Goal: Entertainment & Leisure: Consume media (video, audio)

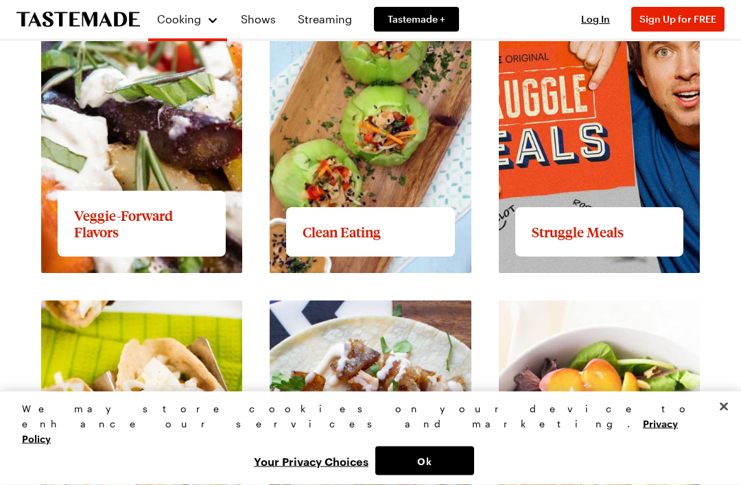
scroll to position [1352, 0]
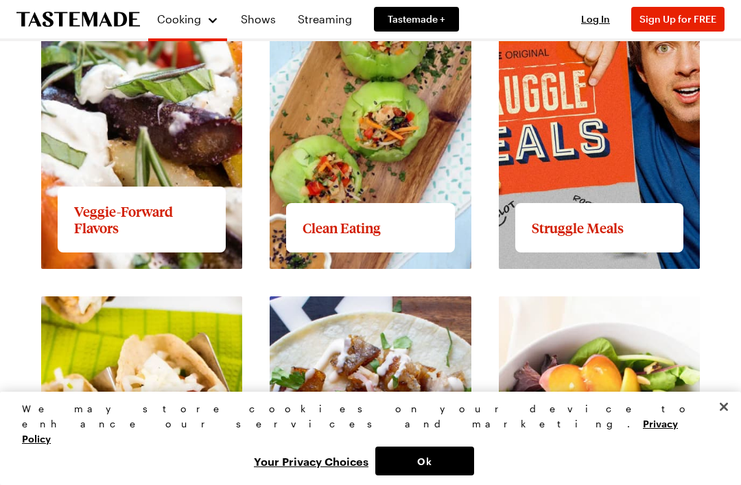
click at [272, 23] on link "Shows" at bounding box center [258, 19] width 51 height 38
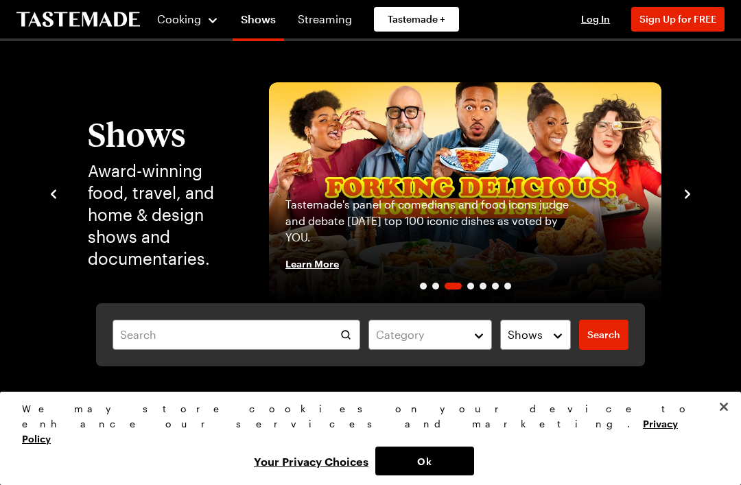
click at [327, 25] on link "Streaming" at bounding box center [325, 19] width 71 height 38
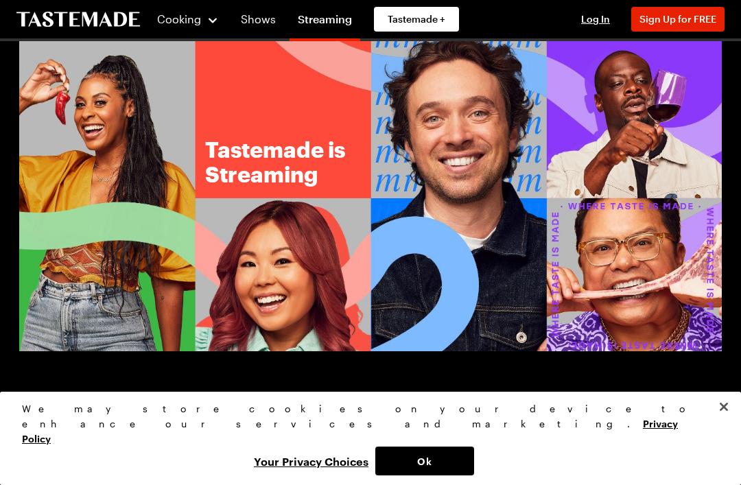
click at [671, 281] on img at bounding box center [370, 196] width 703 height 310
click at [653, 266] on img at bounding box center [370, 196] width 703 height 310
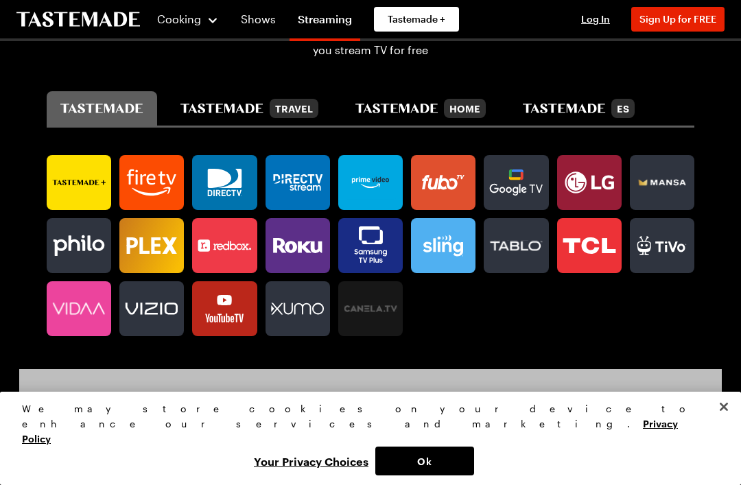
scroll to position [769, 0]
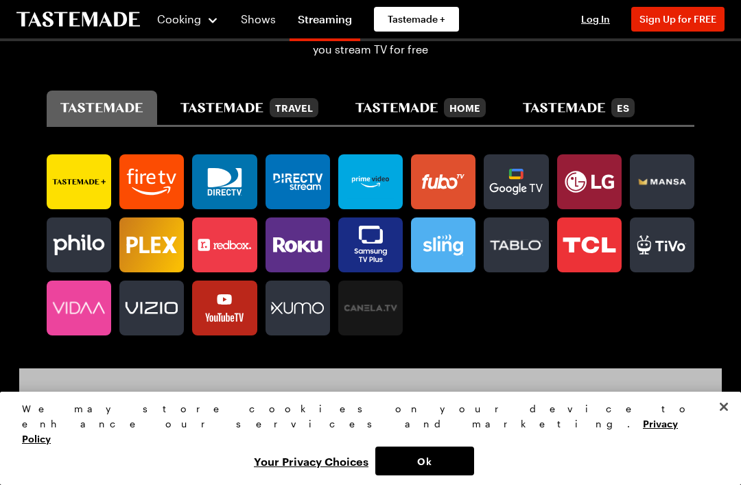
click at [235, 314] on icon at bounding box center [224, 307] width 65 height 27
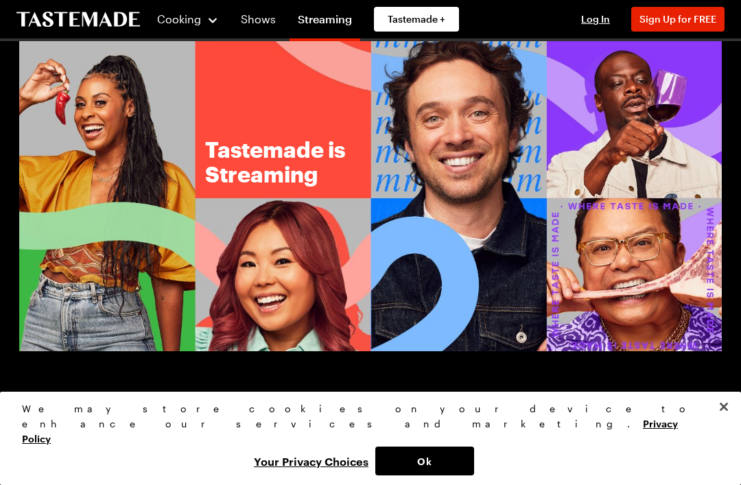
click at [185, 19] on span "Cooking" at bounding box center [179, 18] width 44 height 13
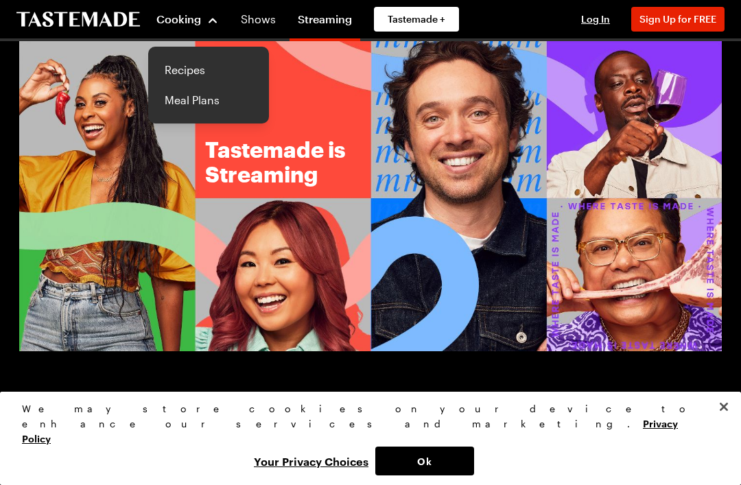
click at [211, 23] on div "Cooking" at bounding box center [188, 19] width 62 height 16
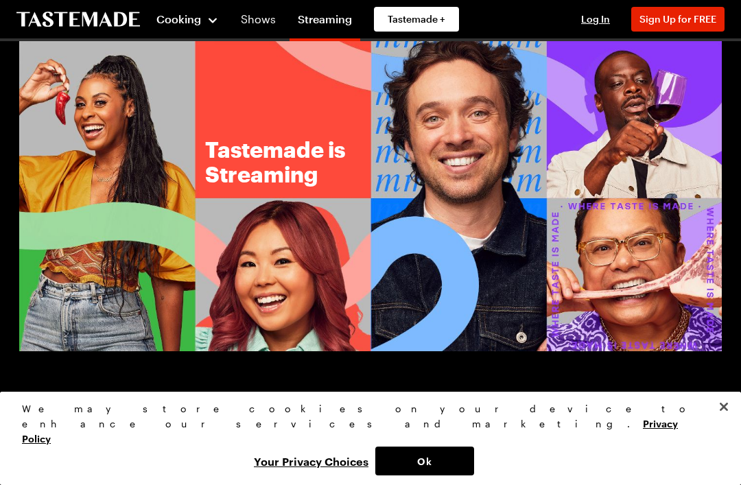
click at [216, 21] on div "Cooking" at bounding box center [188, 19] width 62 height 16
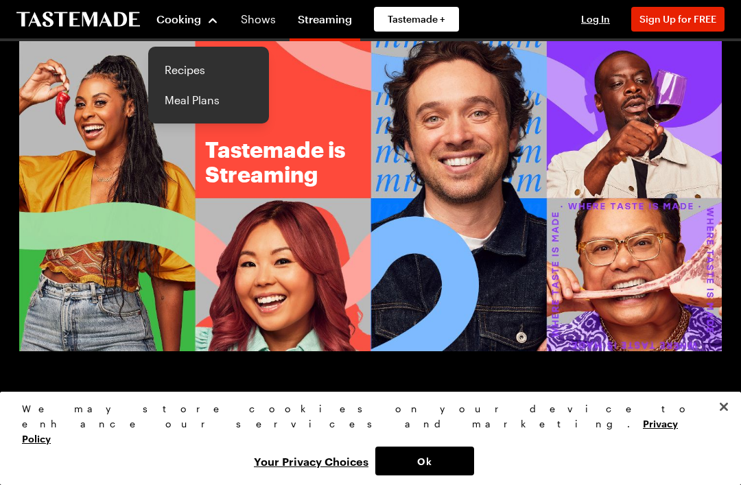
click at [229, 71] on link "Recipes" at bounding box center [209, 70] width 104 height 30
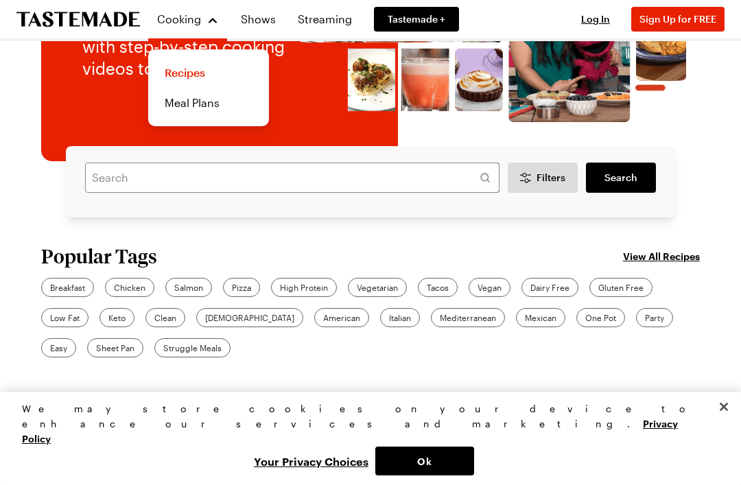
scroll to position [170, 0]
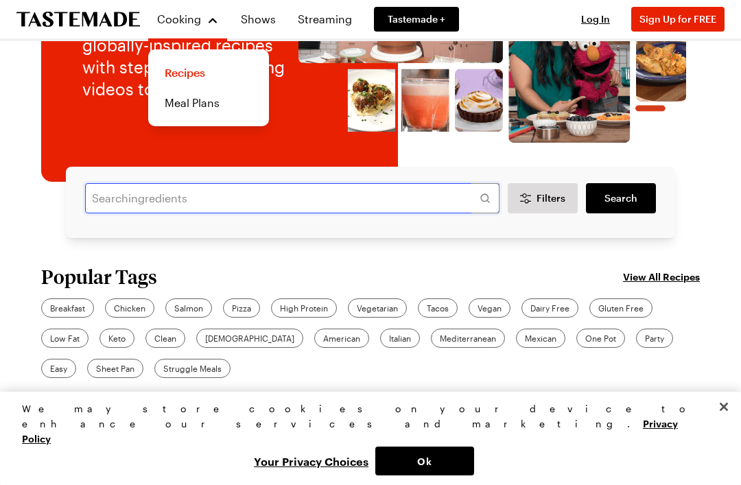
click at [102, 195] on input "text" at bounding box center [292, 198] width 415 height 30
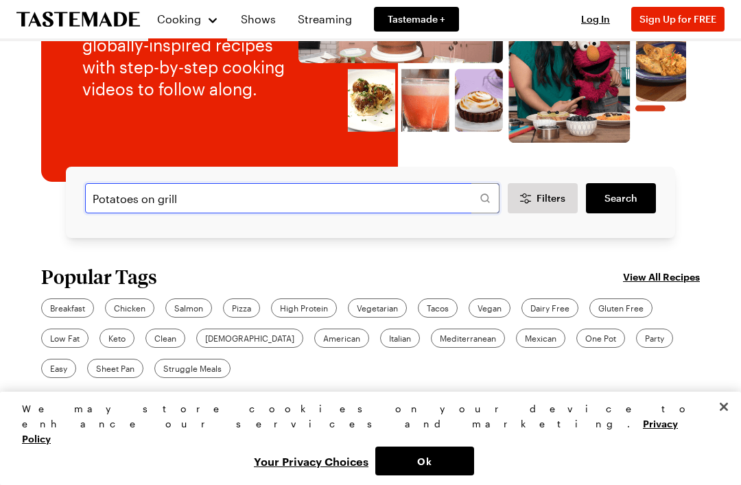
type input "Potatoes on grill"
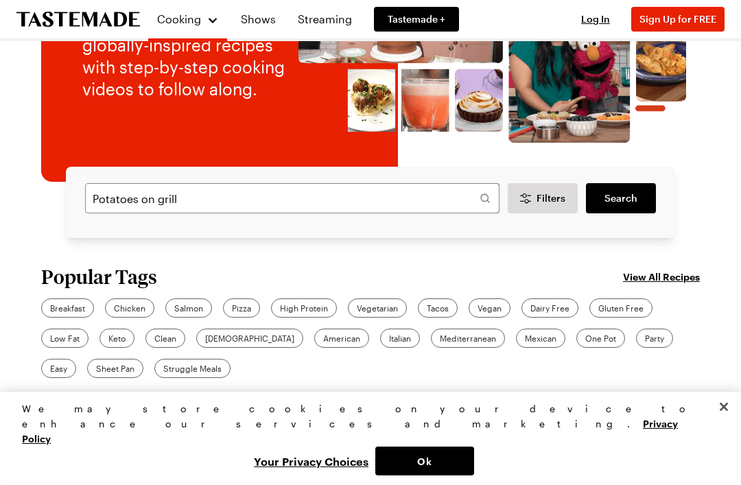
click at [636, 210] on link "Search" at bounding box center [621, 198] width 70 height 30
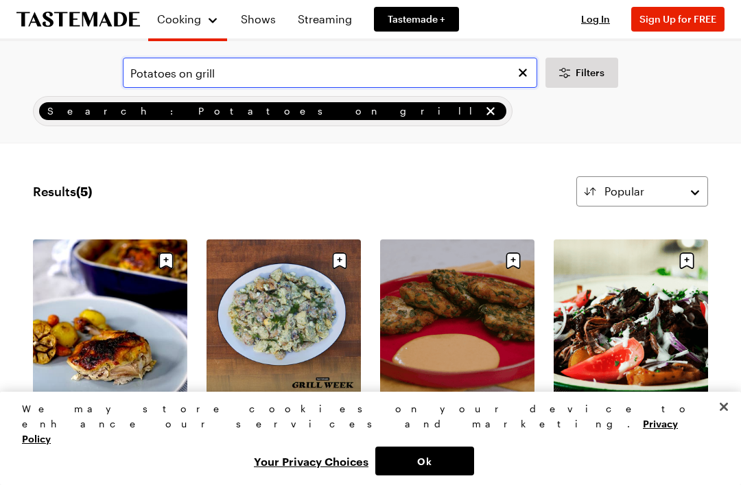
click at [134, 73] on input "Potatoes on grill" at bounding box center [330, 73] width 415 height 30
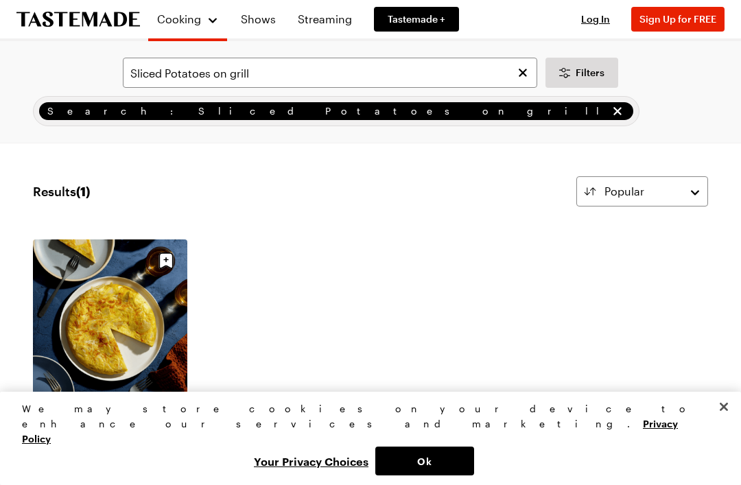
click at [588, 75] on span "Filters" at bounding box center [590, 73] width 29 height 14
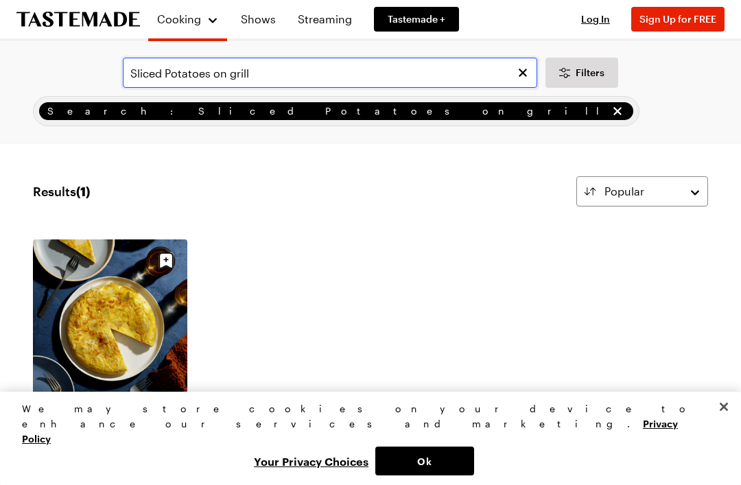
click at [316, 73] on input "Sliced Potatoes on grill" at bounding box center [330, 73] width 415 height 30
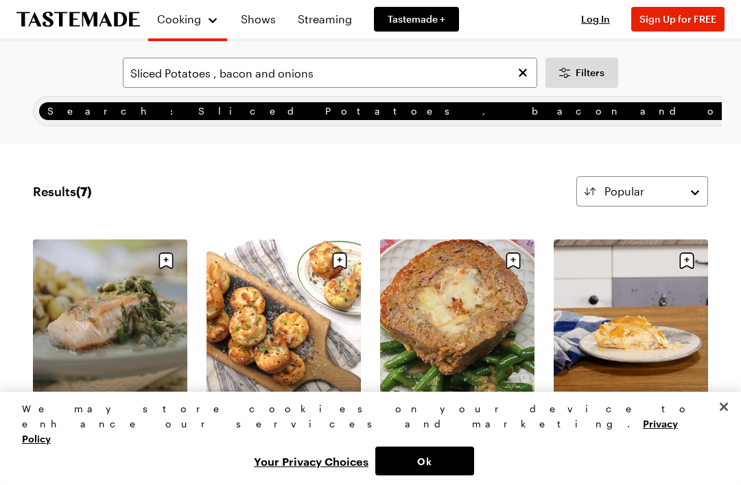
scroll to position [3, 0]
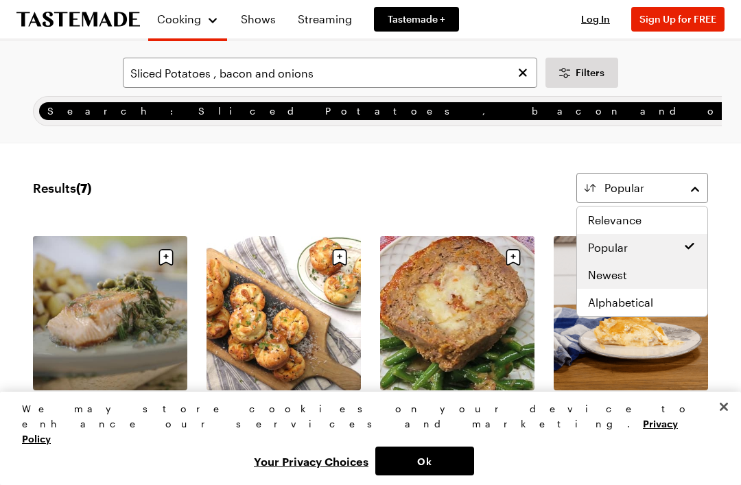
click at [658, 281] on div "Newest" at bounding box center [642, 275] width 108 height 16
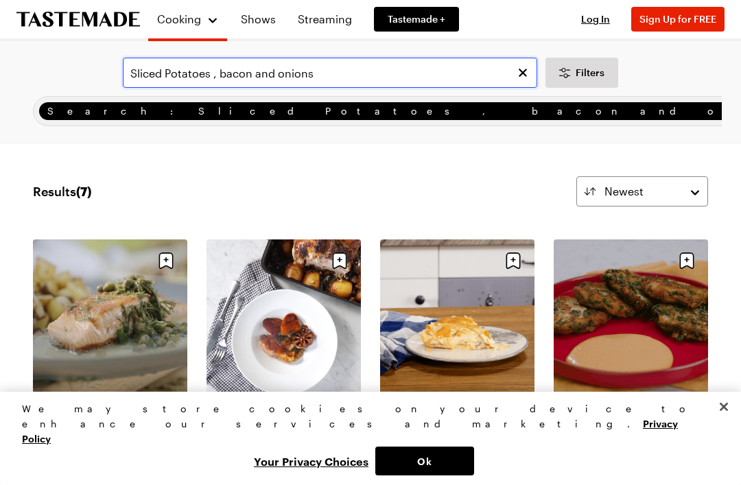
click at [362, 78] on input "Sliced Potatoes , bacon and onions" at bounding box center [330, 73] width 415 height 30
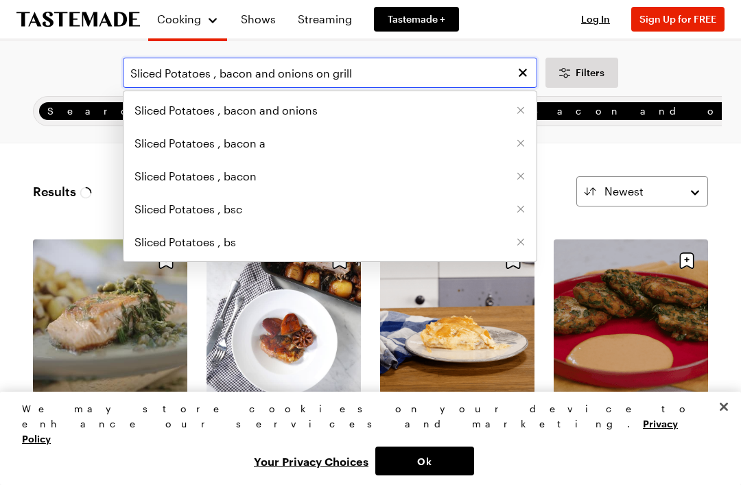
type input "Sliced Potatoes , bacon and onions on grill"
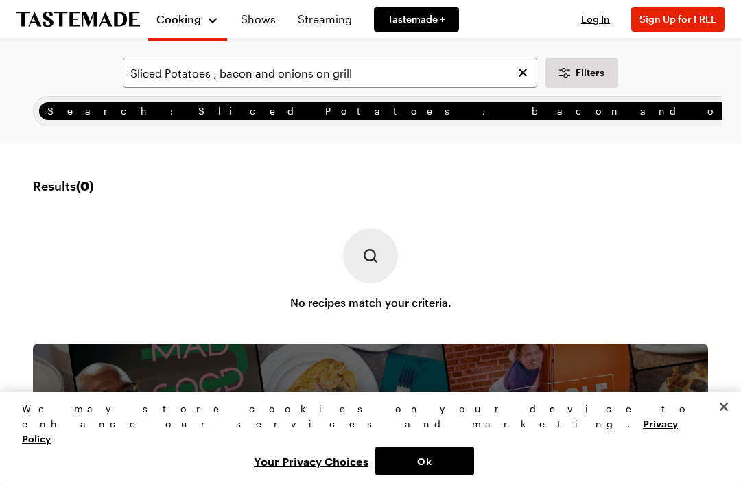
click at [206, 23] on div "Cooking" at bounding box center [188, 19] width 62 height 16
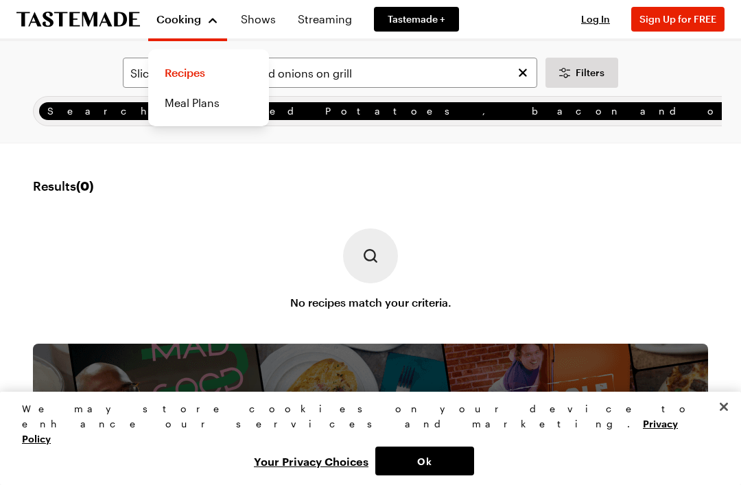
click at [216, 68] on link "Recipes" at bounding box center [209, 73] width 104 height 30
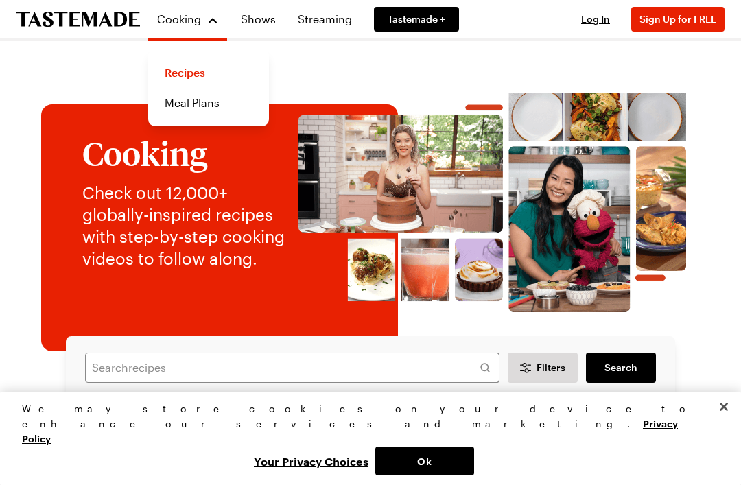
click at [356, 169] on img at bounding box center [493, 202] width 388 height 240
click at [264, 22] on link "Shows" at bounding box center [258, 19] width 51 height 38
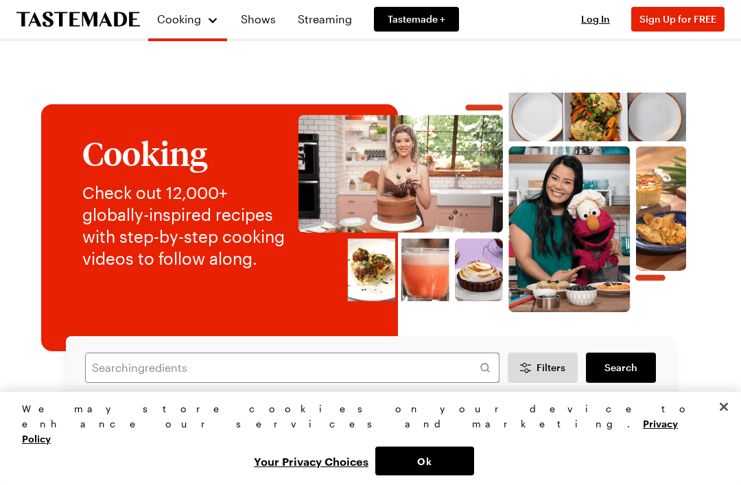
click at [260, 20] on link "Shows" at bounding box center [258, 19] width 51 height 38
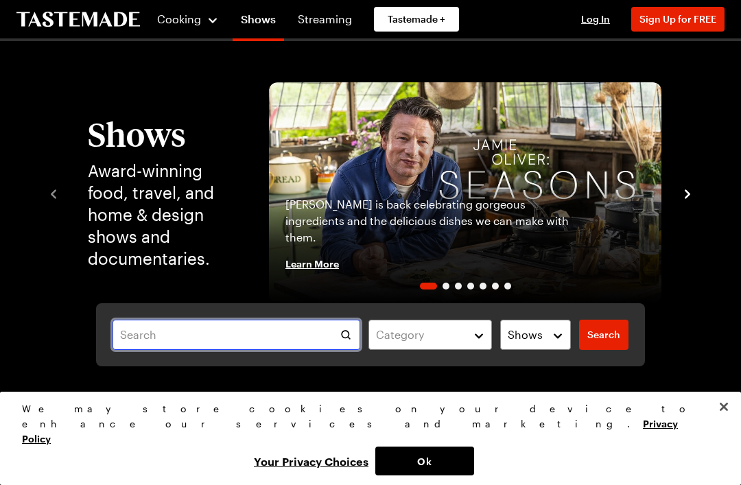
click at [161, 327] on input "text" at bounding box center [237, 335] width 248 height 30
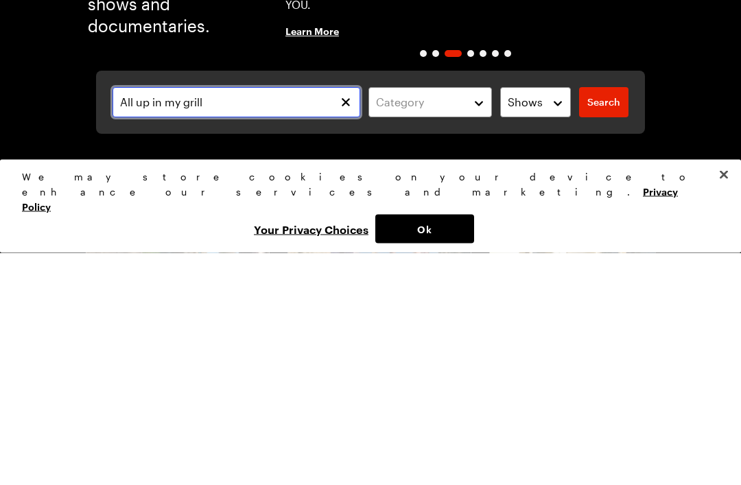
type input "All up in my grill"
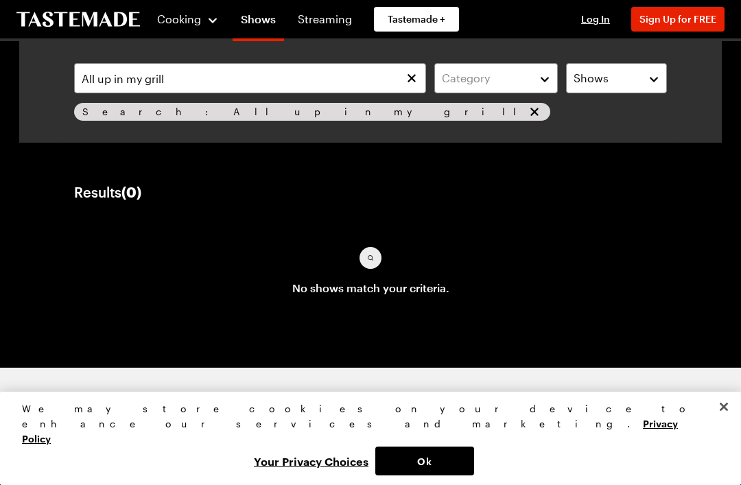
click at [528, 105] on icon "remove Search: All up in my grill" at bounding box center [535, 112] width 14 height 14
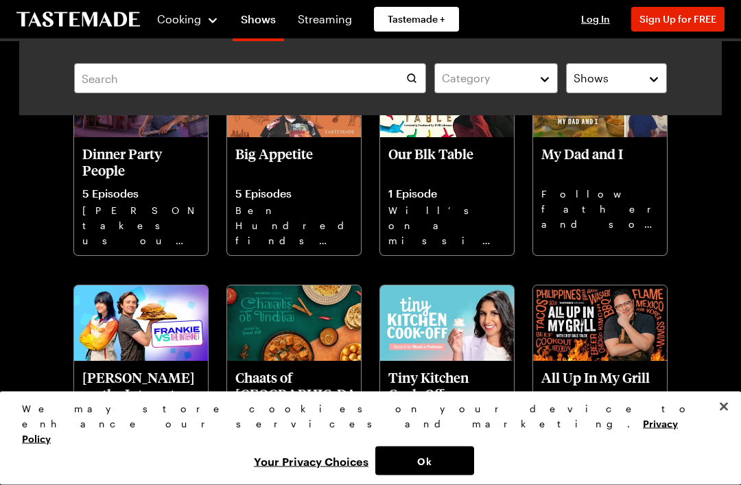
scroll to position [3955, 0]
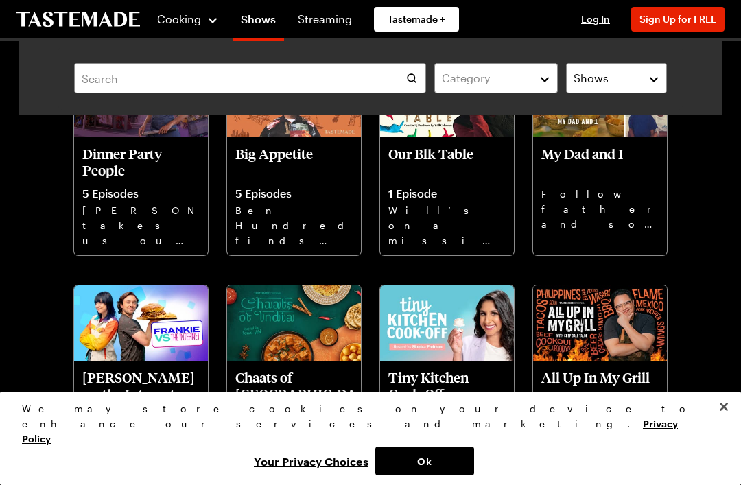
click at [634, 358] on img at bounding box center [600, 324] width 134 height 76
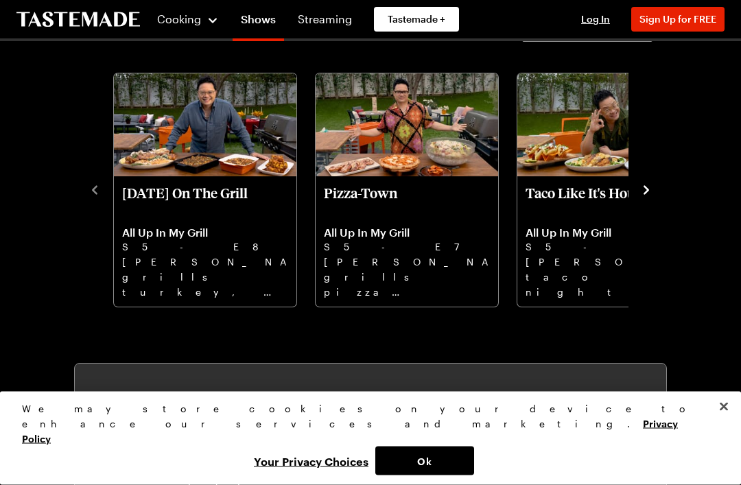
scroll to position [373, 0]
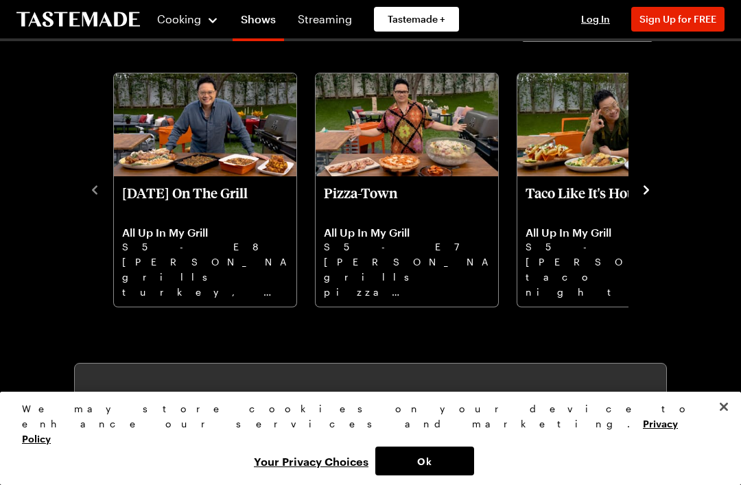
click at [91, 198] on div "[DATE] On The Grill All Up In My Grill S5 - E8 [PERSON_NAME] grills turkey, smo…" at bounding box center [371, 188] width 566 height 239
click at [84, 189] on div "Episodes Season 5 [DATE] On The Grill All Up In My Grill S5 - E8 [PERSON_NAME] …" at bounding box center [370, 160] width 593 height 297
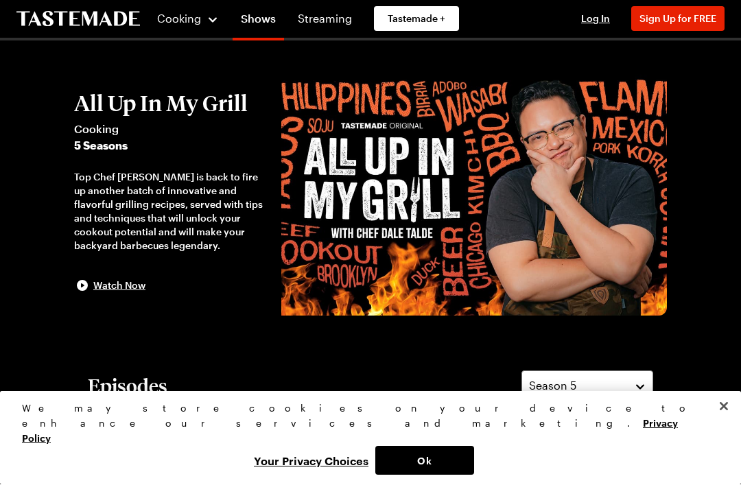
scroll to position [14, 0]
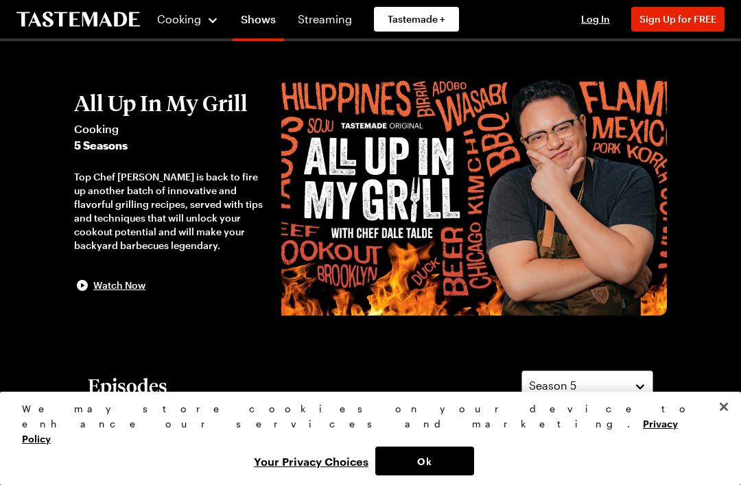
click at [651, 382] on button "Season 5" at bounding box center [588, 386] width 132 height 30
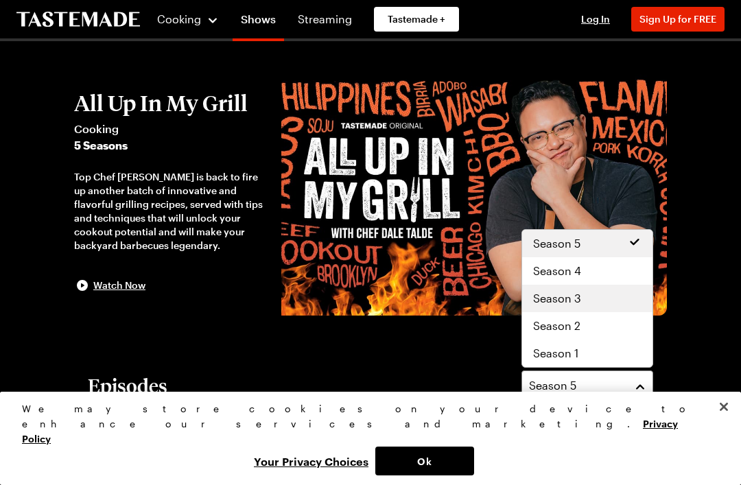
click at [598, 299] on div "Season 3" at bounding box center [587, 298] width 108 height 16
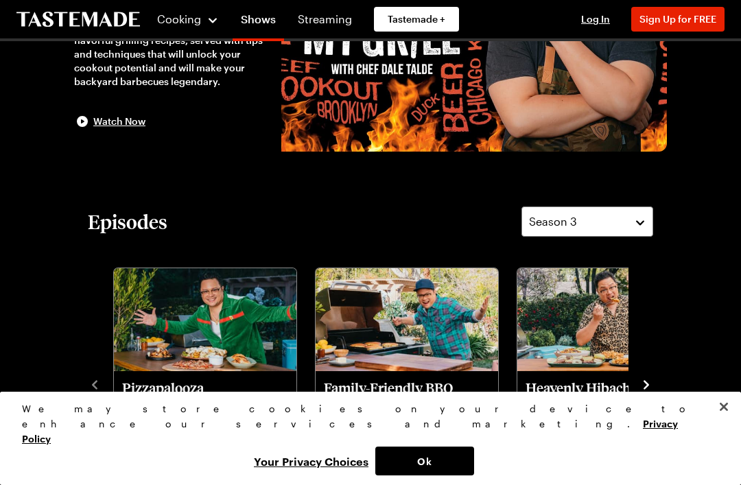
scroll to position [178, 0]
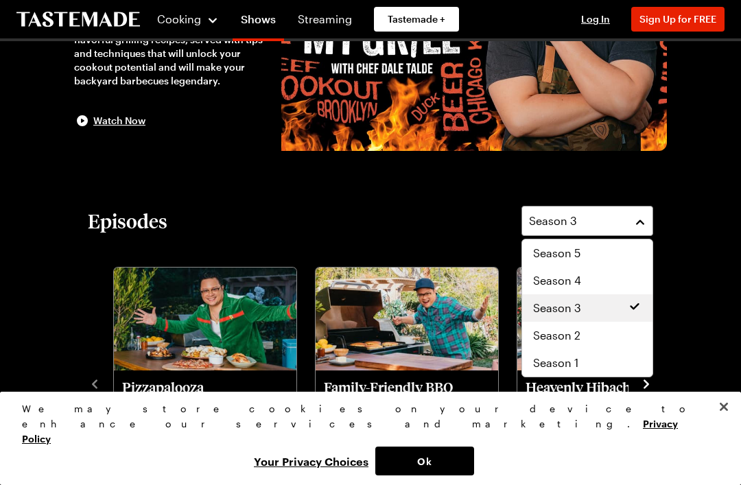
click at [629, 312] on icon at bounding box center [635, 307] width 14 height 14
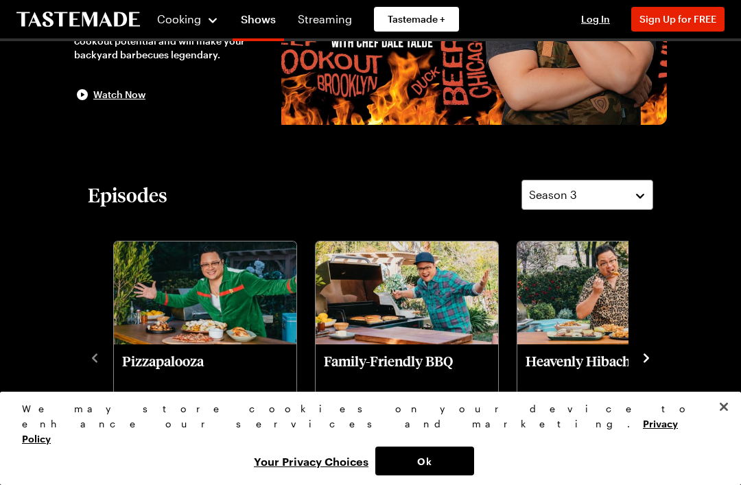
scroll to position [218, 0]
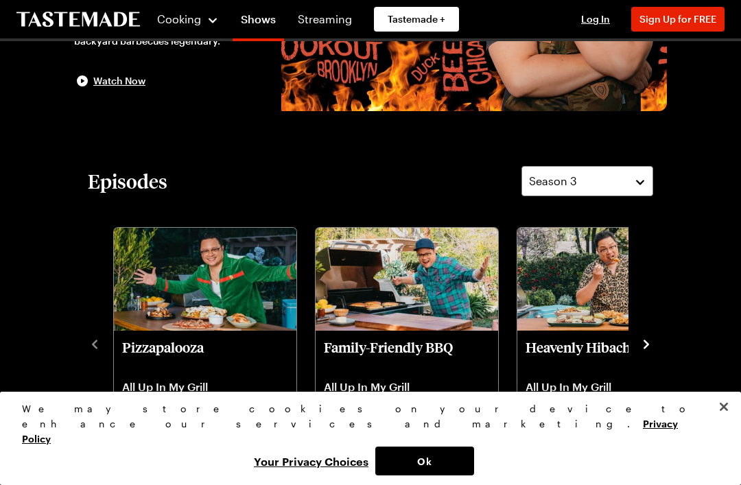
click at [81, 350] on div "Episodes Season 3 Pizzapalooza All Up In My Grill S3 - E15 Chef [PERSON_NAME] g…" at bounding box center [370, 314] width 593 height 297
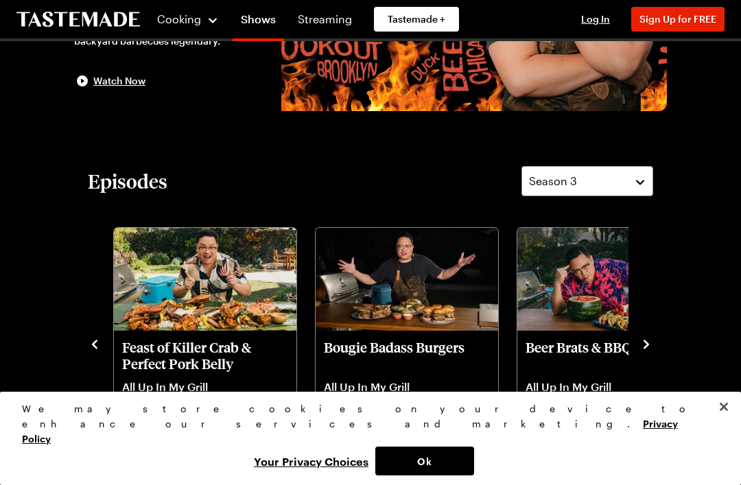
click at [431, 363] on p "Bougie Badass Burgers" at bounding box center [407, 355] width 166 height 33
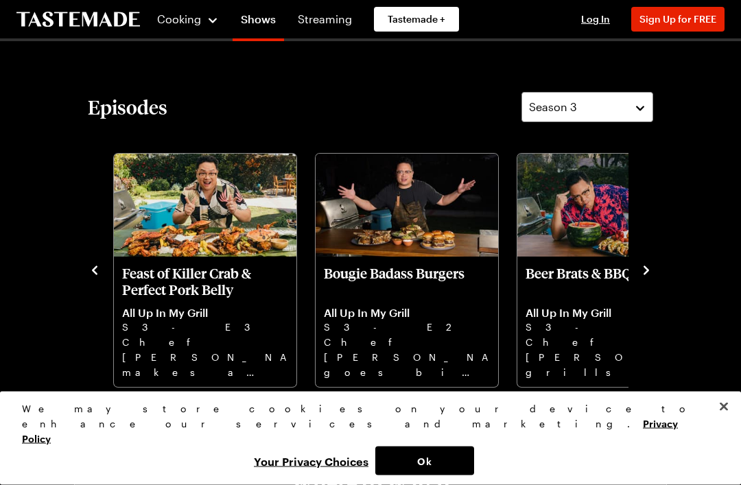
click at [456, 345] on p "Chef [PERSON_NAME] goes big with a dry-aged beef burger, a pork [PERSON_NAME] m…" at bounding box center [407, 358] width 166 height 44
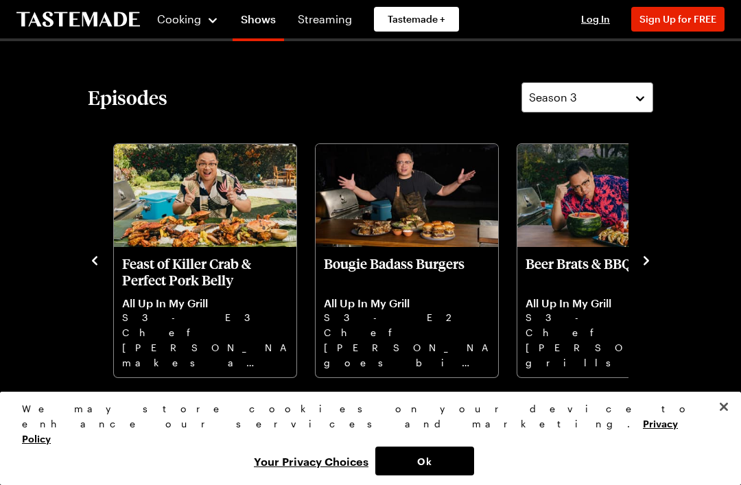
scroll to position [301, 0]
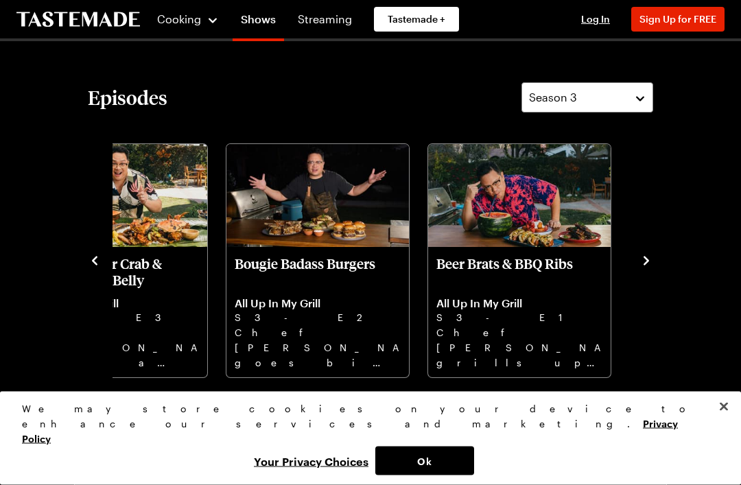
click at [575, 299] on p "All Up In My Grill" at bounding box center [520, 304] width 166 height 14
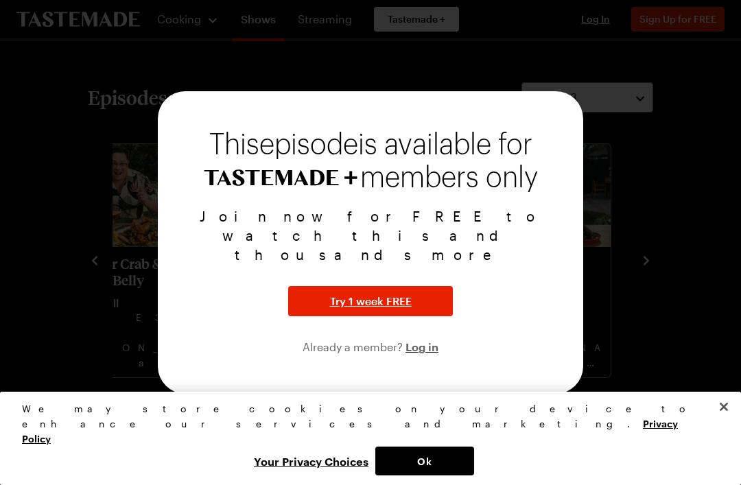
click at [550, 310] on div "Join now for FREE to watch this and thousands more Try 1 week FREE Already a me…" at bounding box center [370, 281] width 393 height 149
click at [555, 323] on div "Join now for FREE to watch this and thousands more Try 1 week FREE Already a me…" at bounding box center [370, 281] width 393 height 149
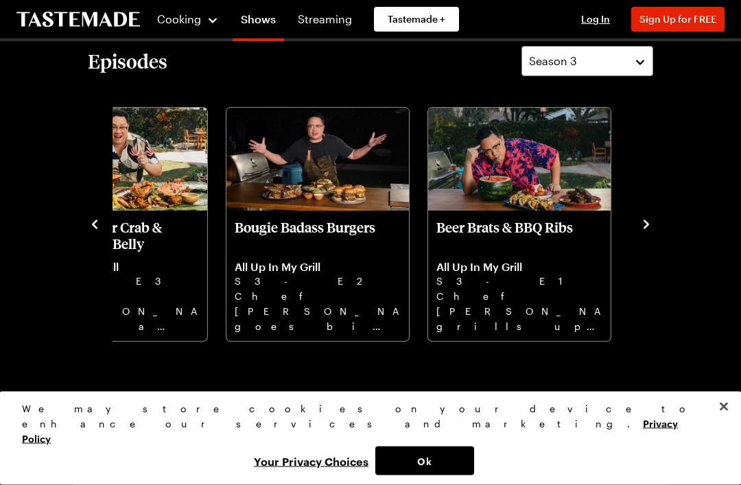
scroll to position [338, 0]
